Goal: Information Seeking & Learning: Learn about a topic

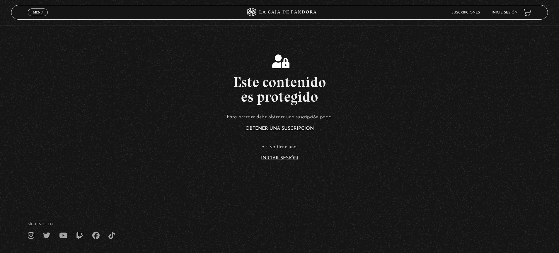
click at [280, 160] on link "Iniciar Sesión" at bounding box center [279, 158] width 37 height 5
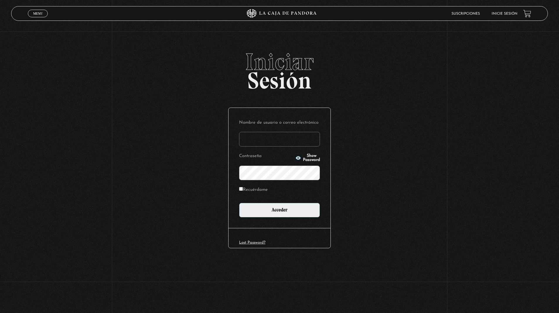
click at [280, 139] on input "Nombre de usuario o correo electrónico" at bounding box center [279, 139] width 81 height 15
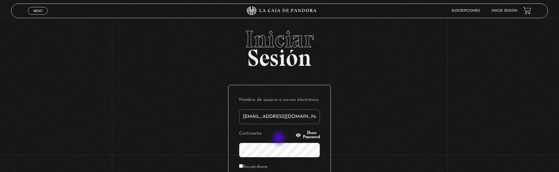
type input "forozco3112@gmail.com"
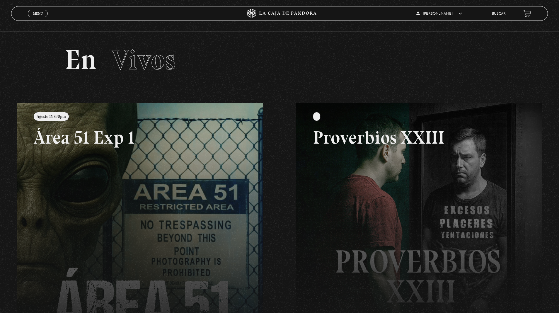
click at [495, 13] on link "Buscar" at bounding box center [499, 14] width 14 height 4
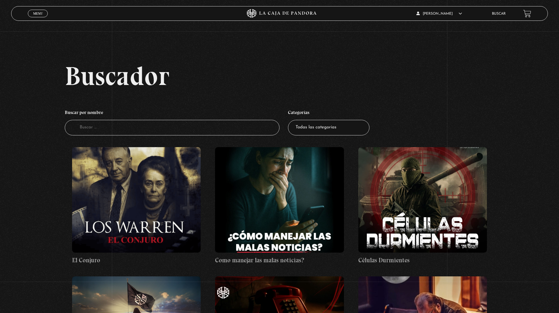
click at [194, 126] on input "Buscador" at bounding box center [172, 128] width 215 height 16
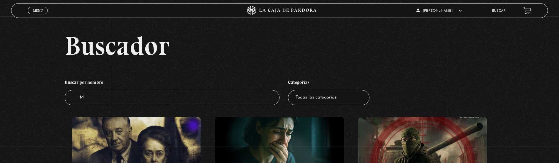
type input "Ma"
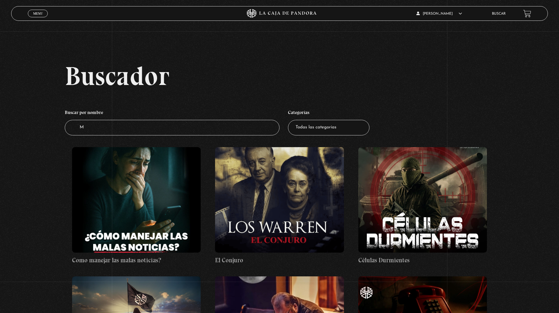
click at [162, 129] on input "M" at bounding box center [172, 128] width 215 height 16
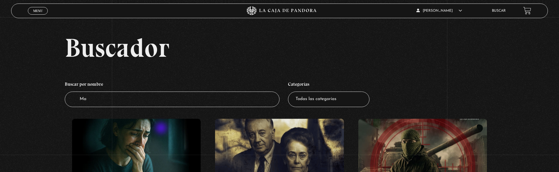
type input "Mag"
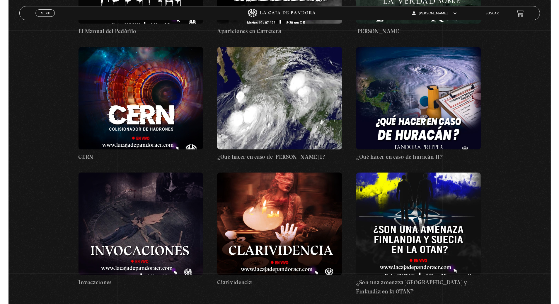
scroll to position [10554, 0]
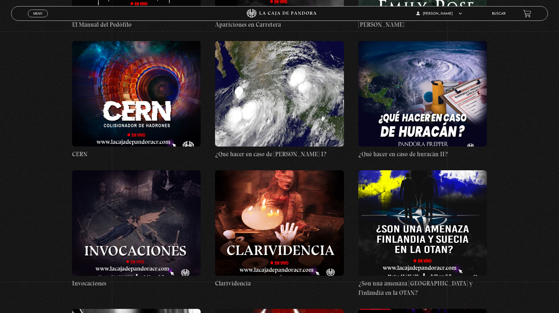
click at [290, 170] on figure at bounding box center [279, 223] width 129 height 106
